Goal: Information Seeking & Learning: Learn about a topic

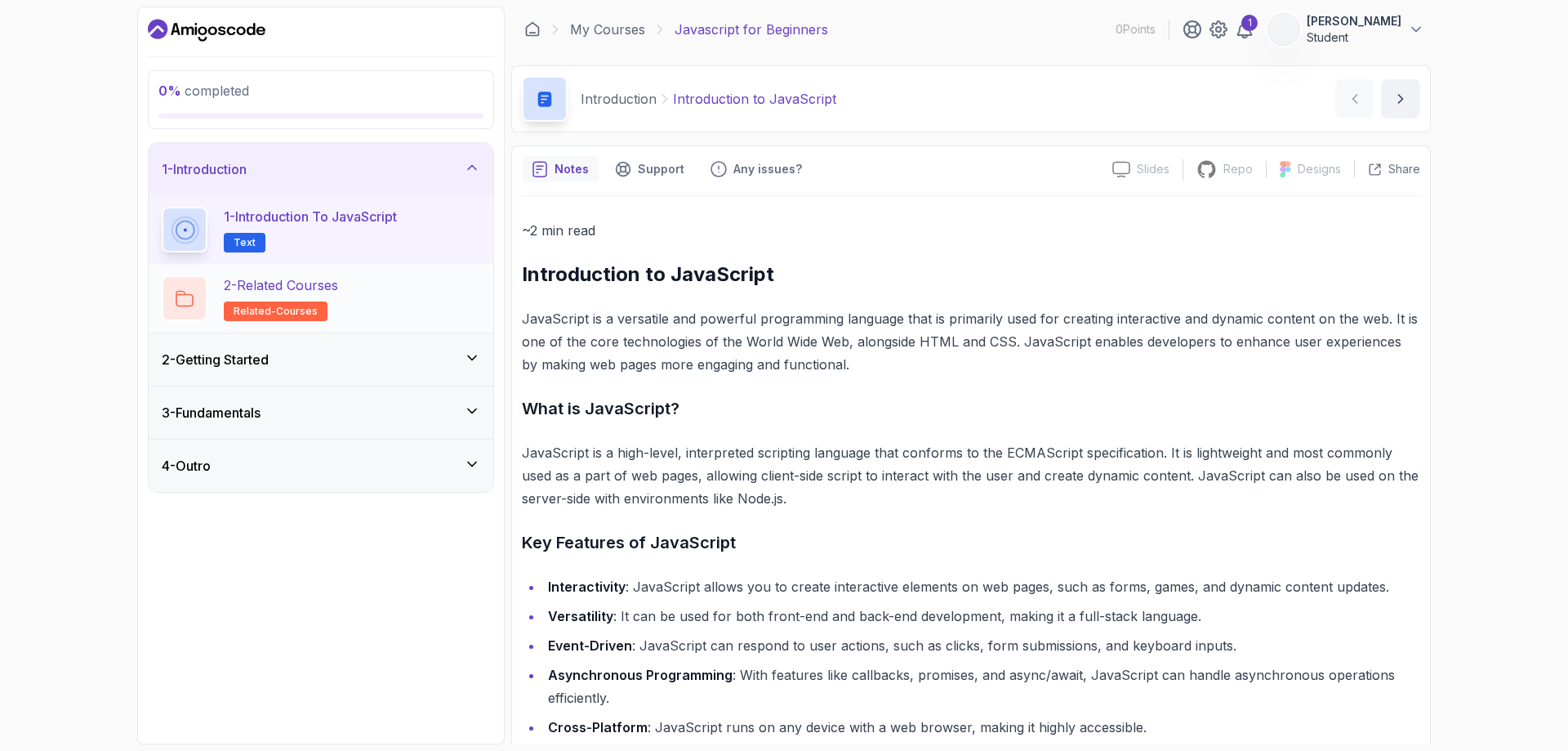
click at [178, 298] on icon at bounding box center [184, 298] width 18 height 17
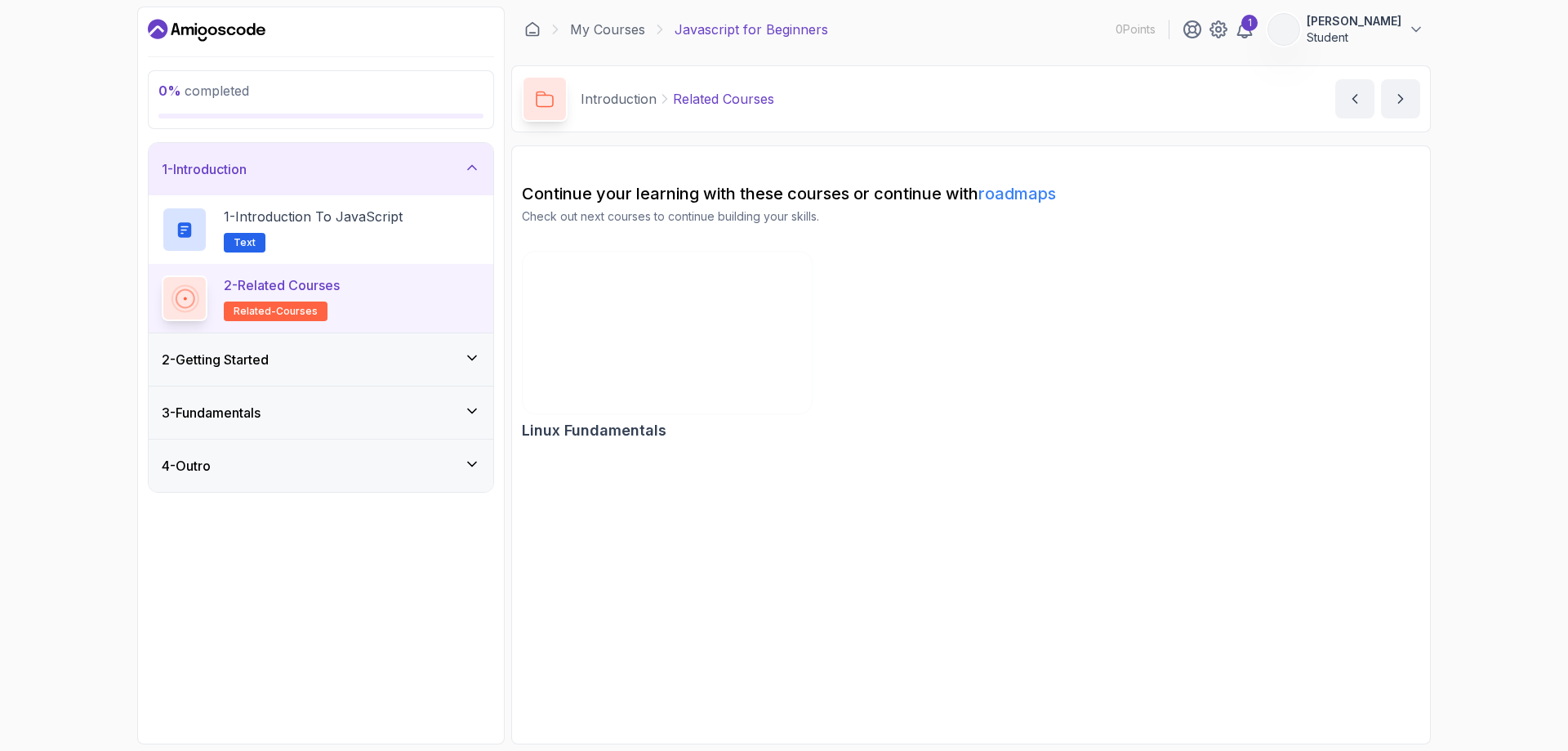
click at [304, 366] on div "2 - Getting Started" at bounding box center [320, 359] width 319 height 20
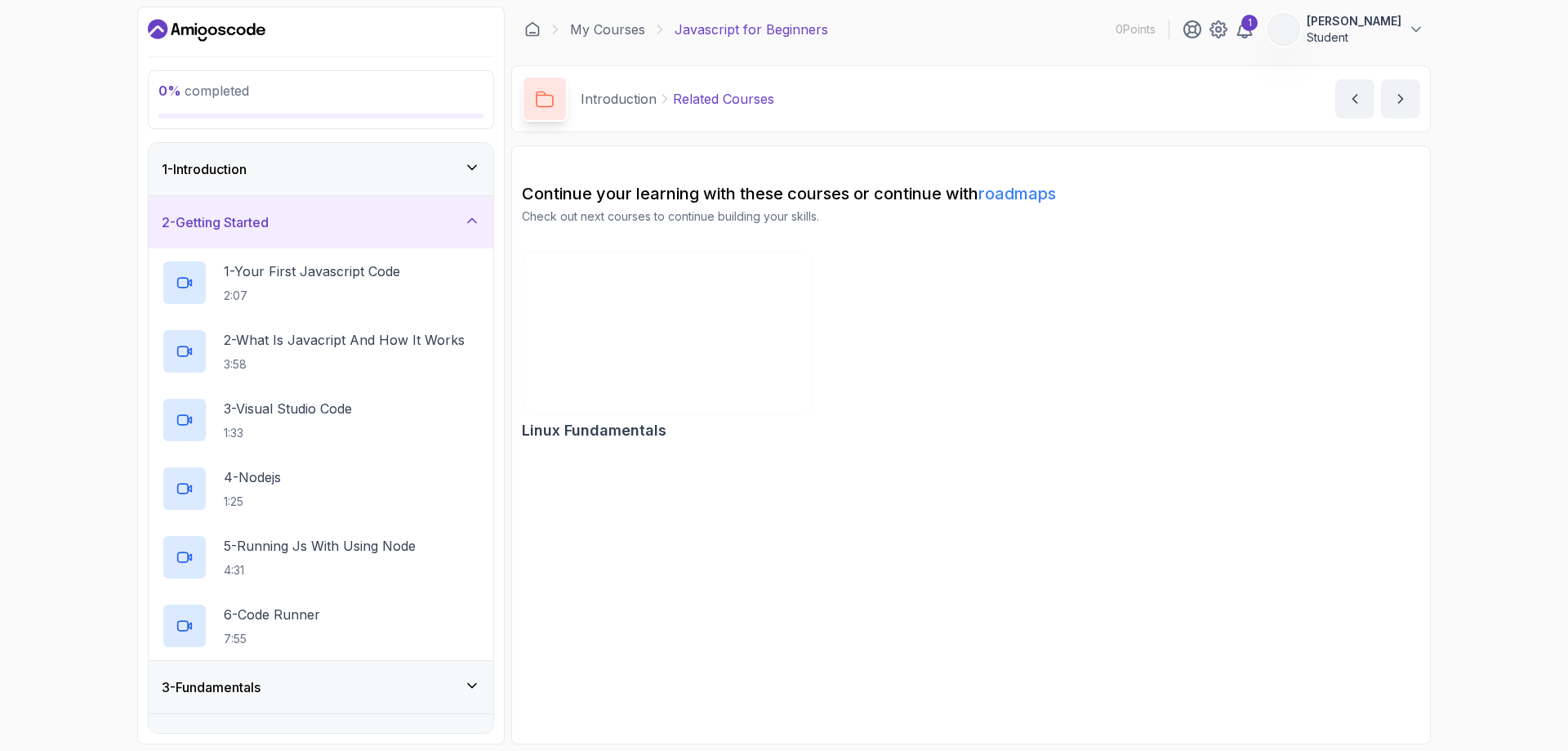
click at [245, 689] on h3 "3 - Fundamentals" at bounding box center [211, 686] width 99 height 20
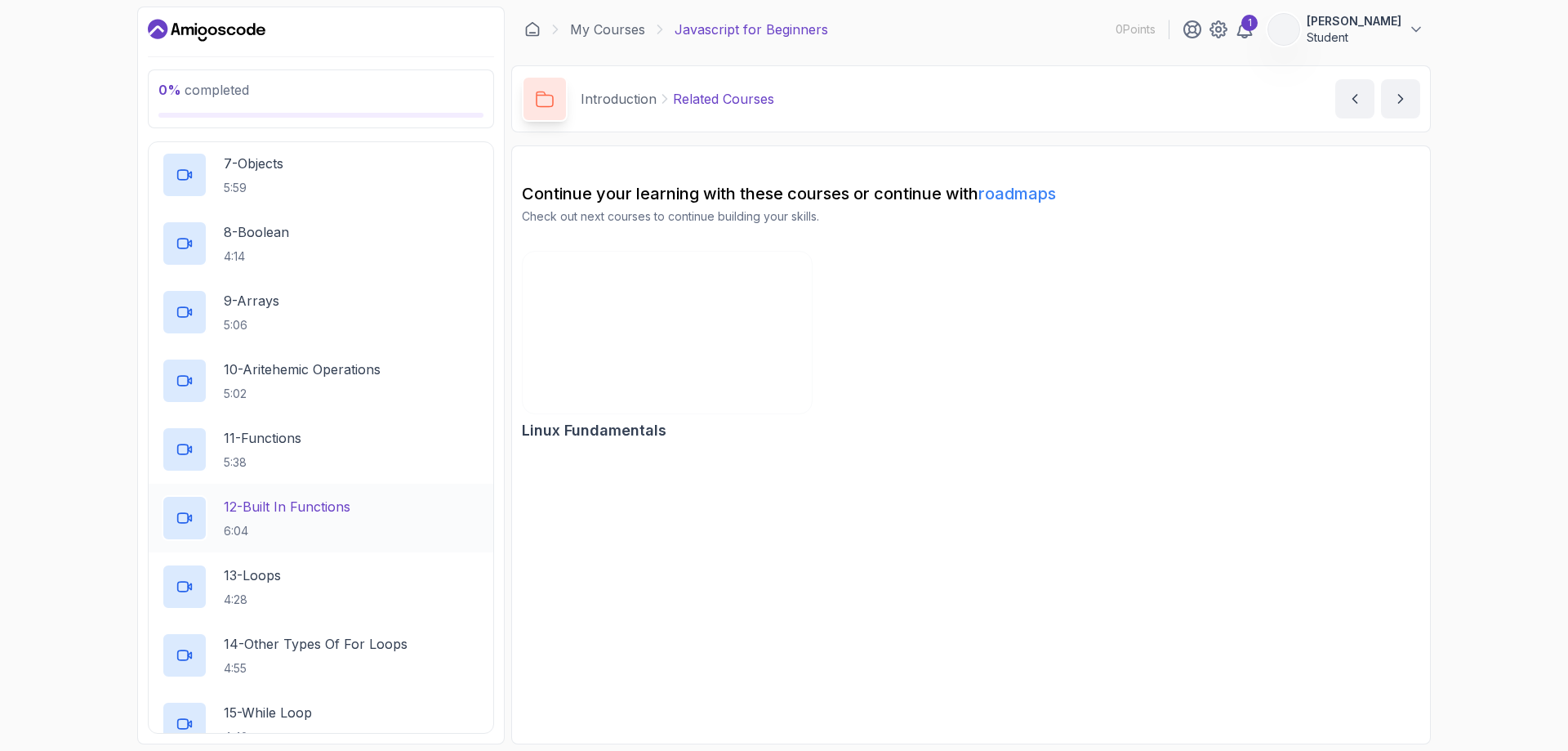
scroll to position [653, 0]
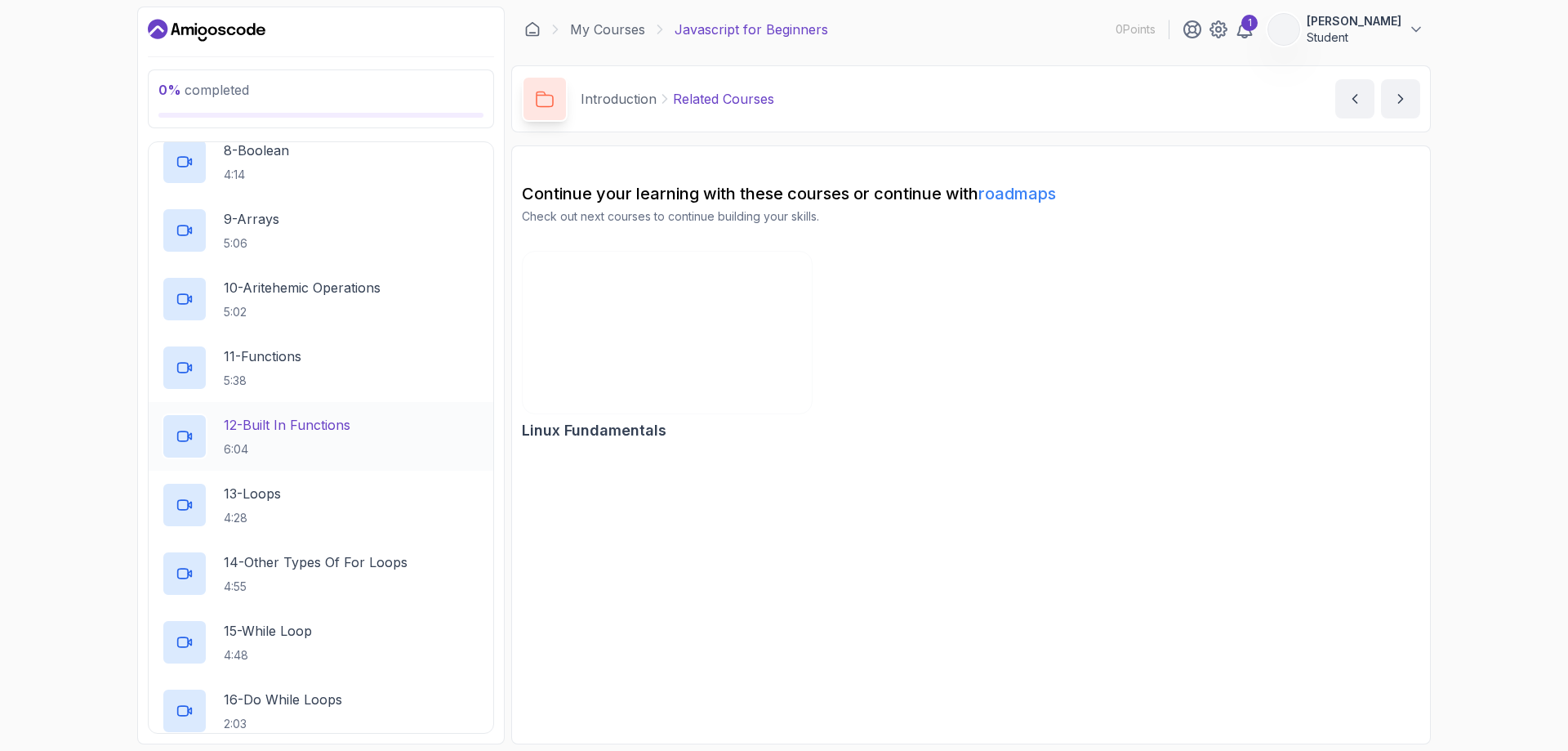
click at [318, 441] on p "6:04" at bounding box center [286, 449] width 127 height 16
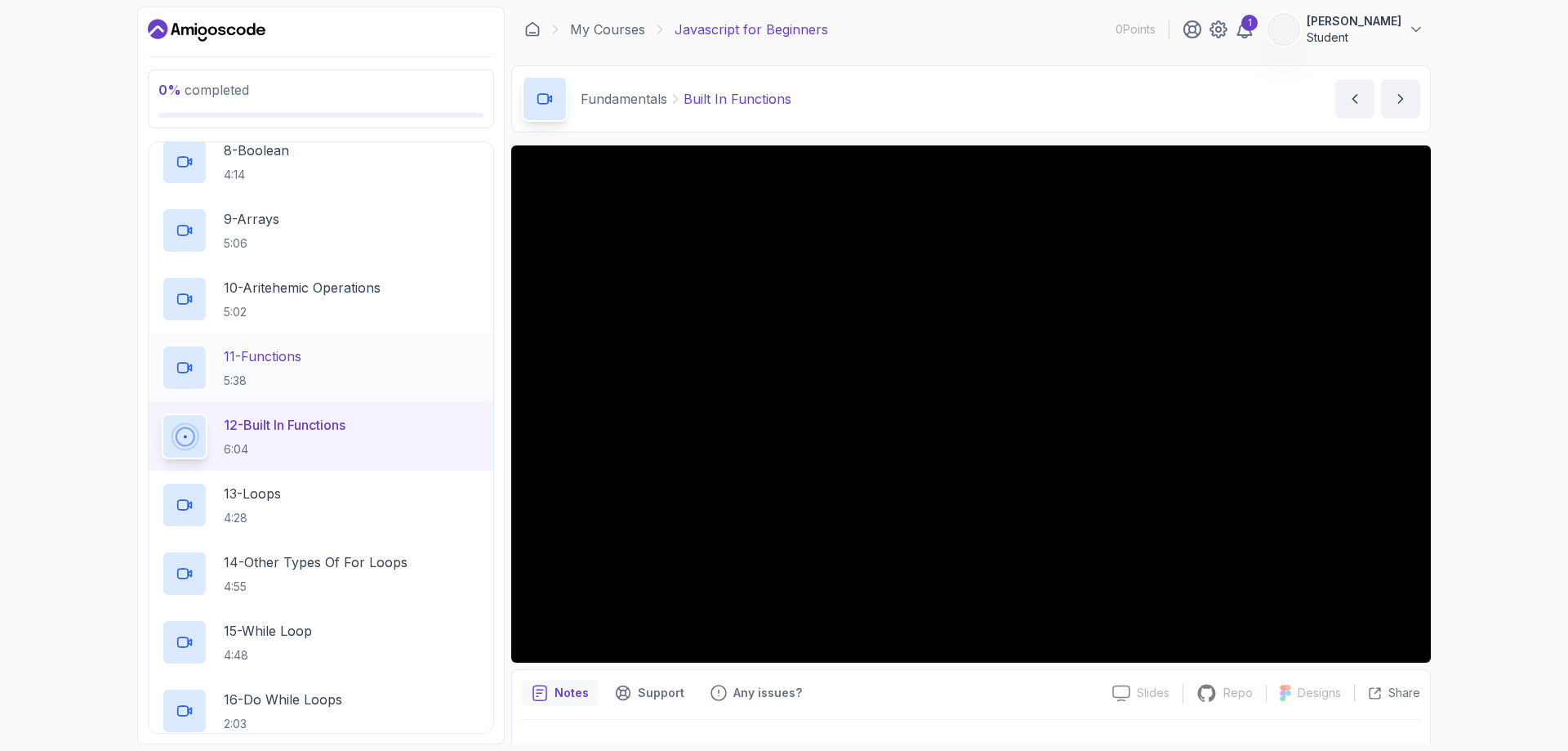
click at [358, 356] on div "11 - Functions 5:38" at bounding box center [320, 368] width 319 height 46
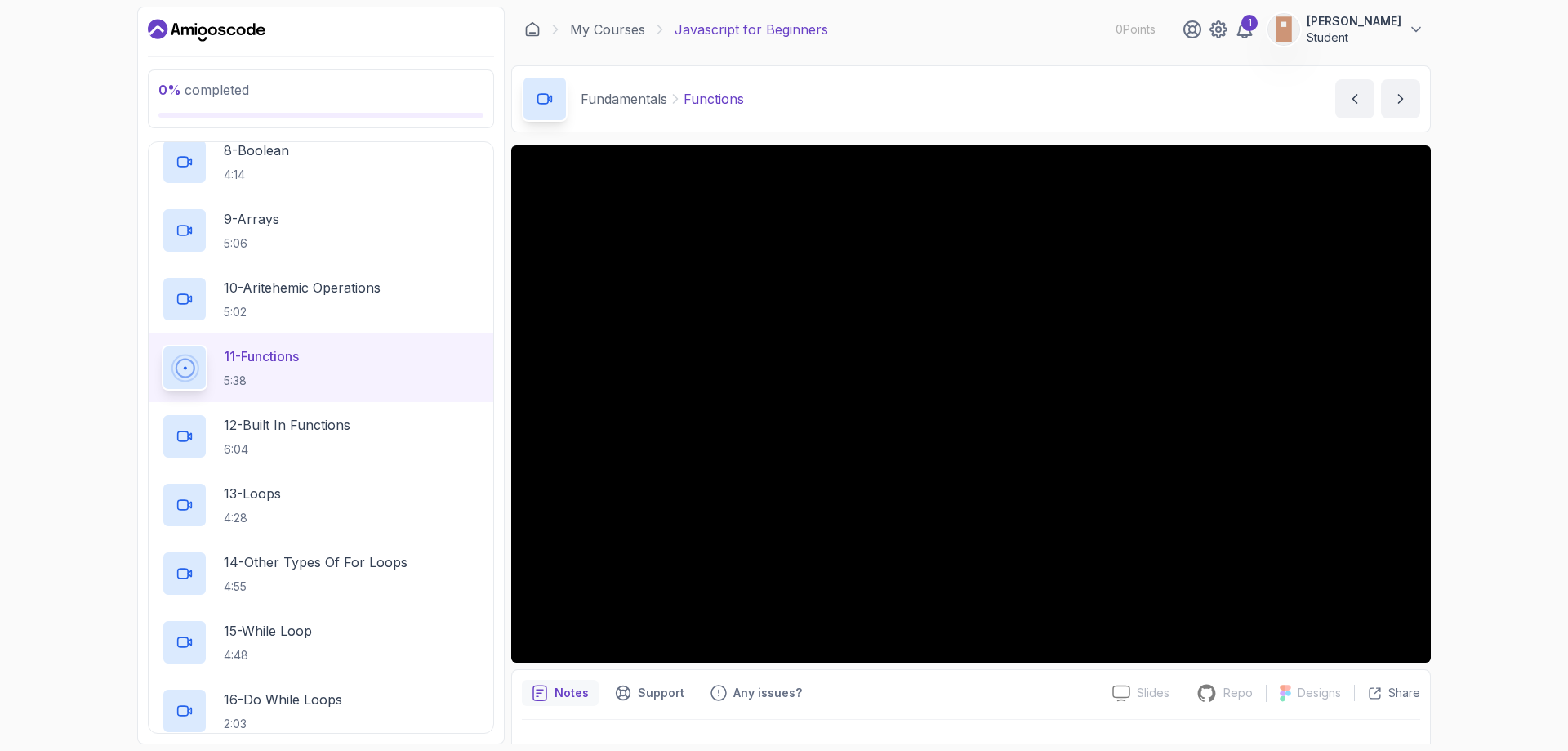
click at [1502, 220] on div "0 % completed 1 - Introduction 2 - Getting Started 3 - Fundamentals 1 - Comment…" at bounding box center [784, 376] width 1568 height 751
click at [1497, 467] on div "0 % completed 1 - Introduction 2 - Getting Started 3 - Fundamentals 1 - Comment…" at bounding box center [784, 376] width 1568 height 751
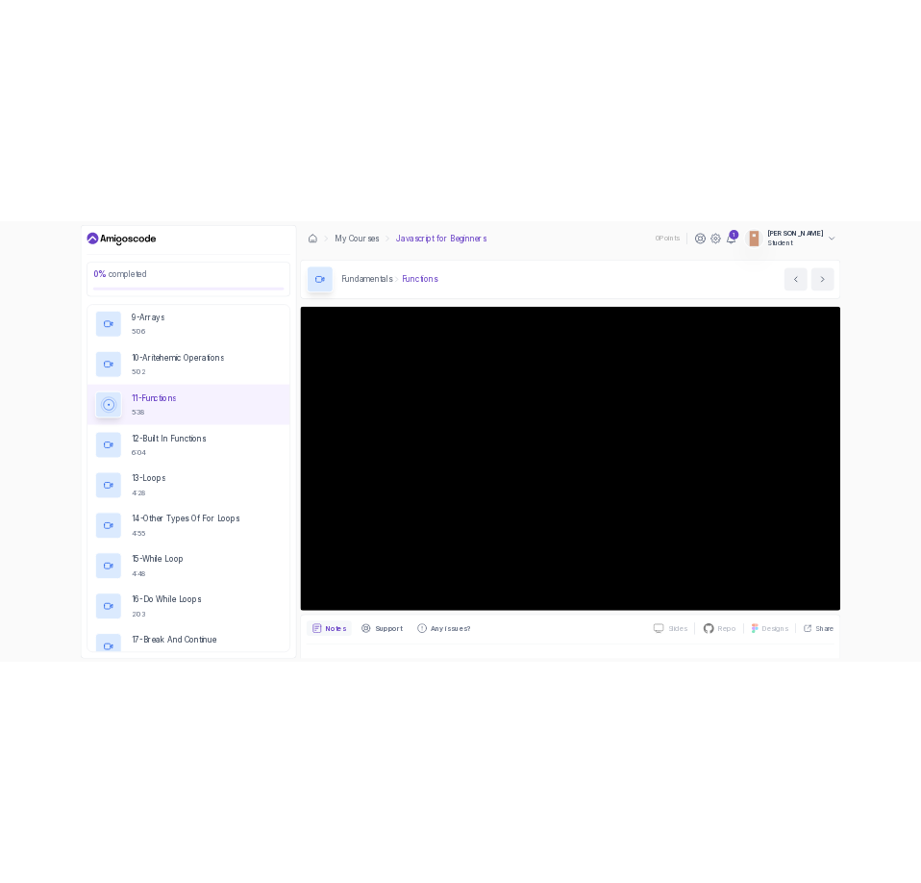
scroll to position [738, 0]
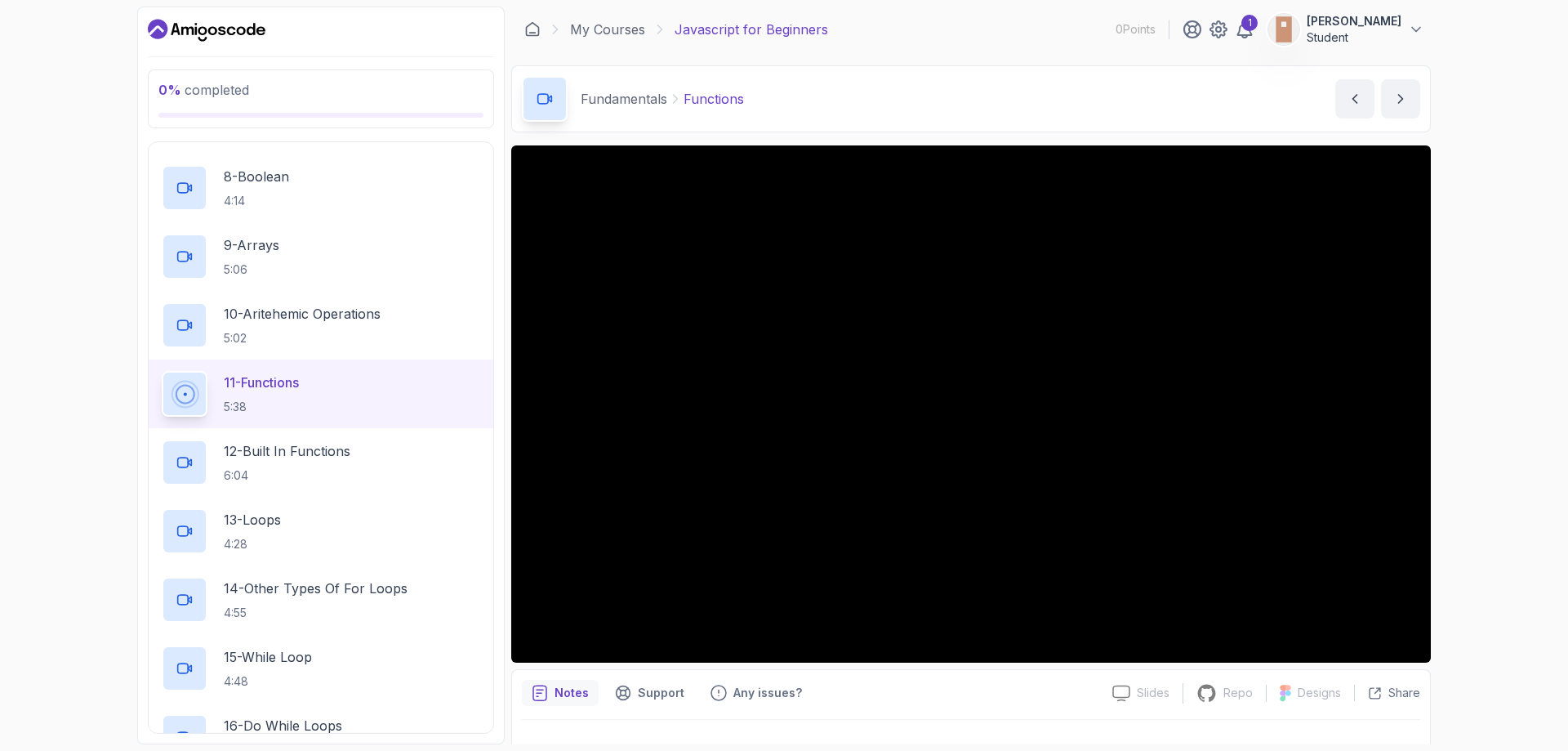
click at [1565, 184] on div "0 % completed 1 - Introduction 2 - Getting Started 3 - Fundamentals 1 - Comment…" at bounding box center [784, 376] width 1568 height 751
click at [354, 447] on div "12 - Built In Functions 6:04" at bounding box center [320, 462] width 319 height 46
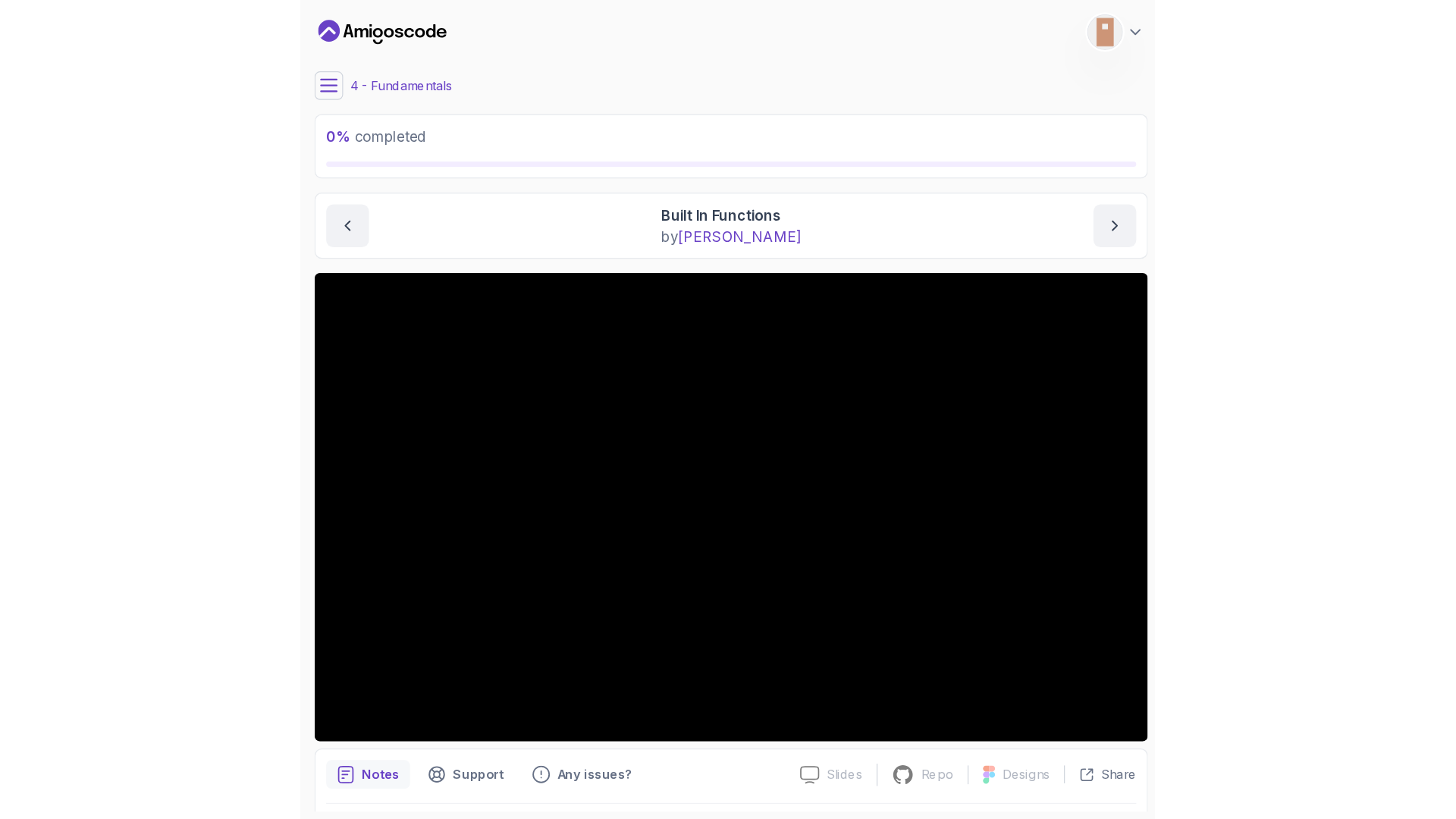
scroll to position [46, 0]
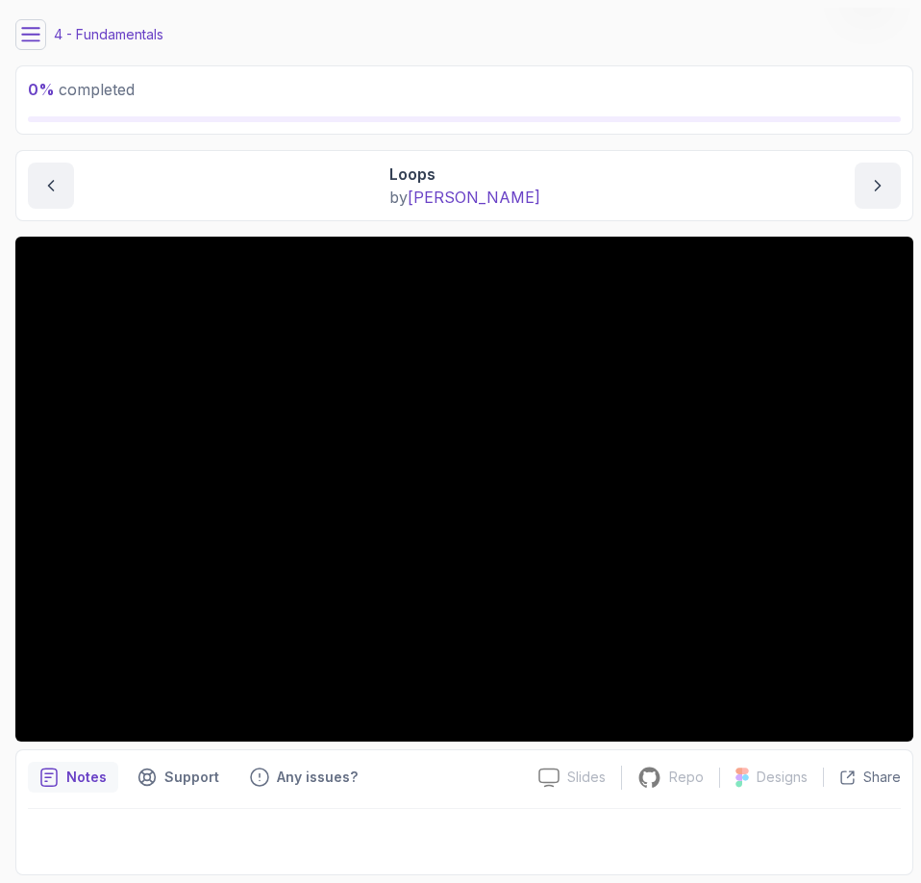
click at [384, 812] on div at bounding box center [464, 836] width 873 height 54
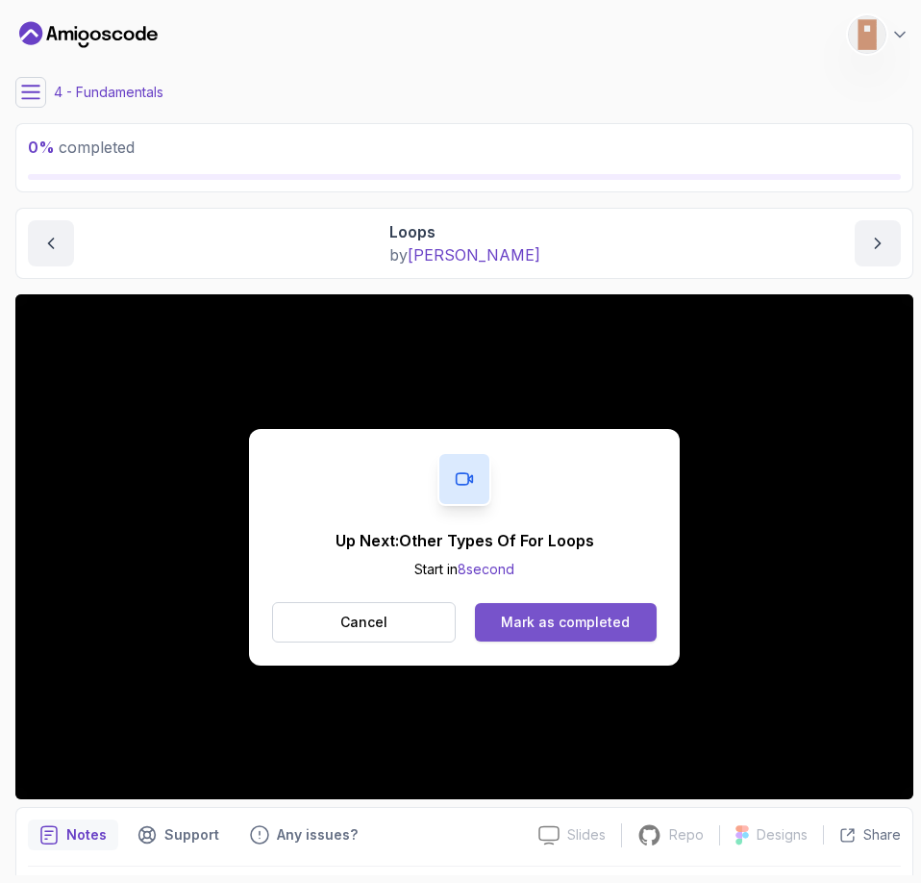
click at [486, 610] on button "Mark as completed" at bounding box center [566, 622] width 182 height 38
